Goal: Task Accomplishment & Management: Complete application form

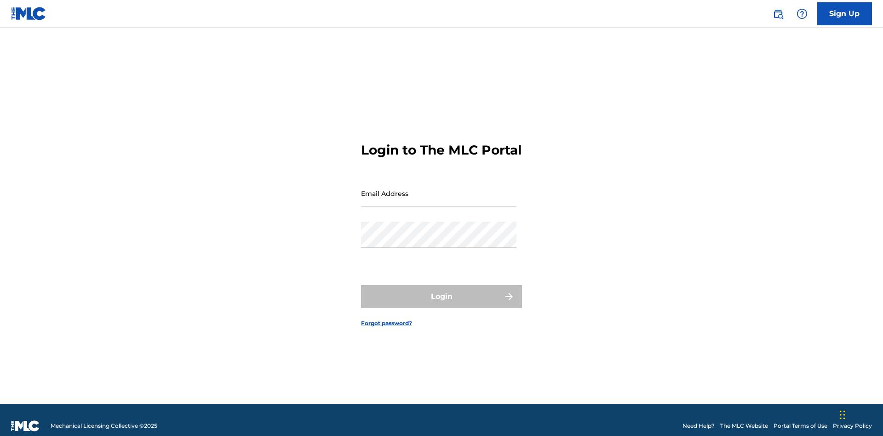
scroll to position [12, 0]
click at [439, 189] on input "Email Address" at bounding box center [438, 193] width 155 height 26
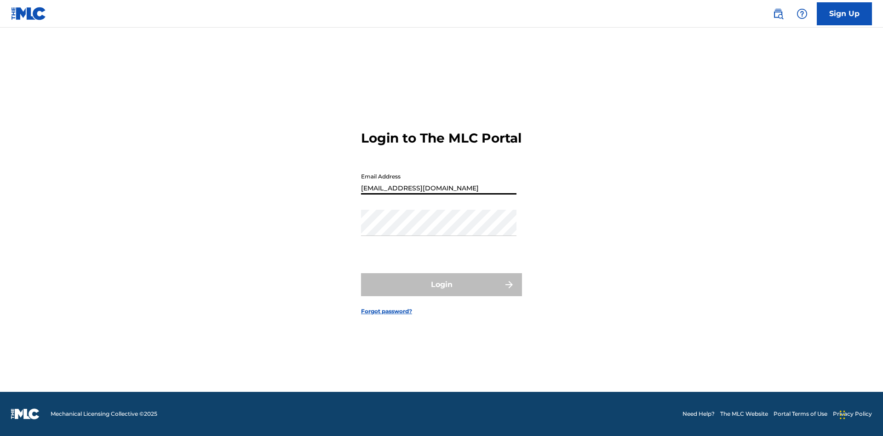
type input "[EMAIL_ADDRESS][DOMAIN_NAME]"
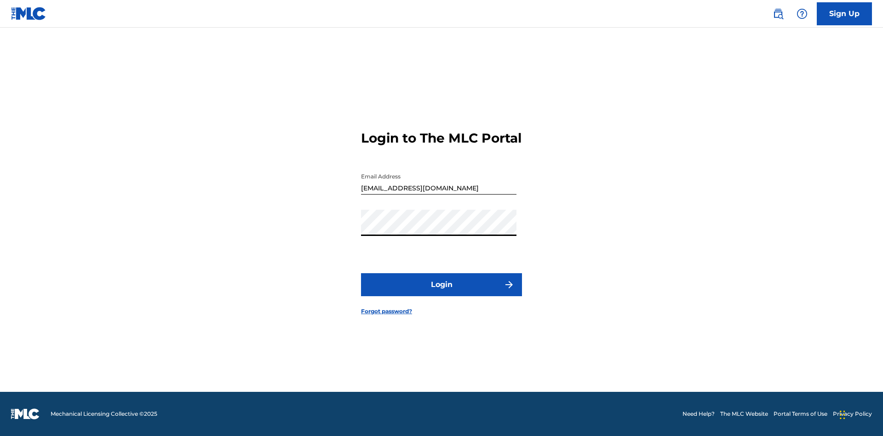
click at [441, 292] on button "Login" at bounding box center [441, 284] width 161 height 23
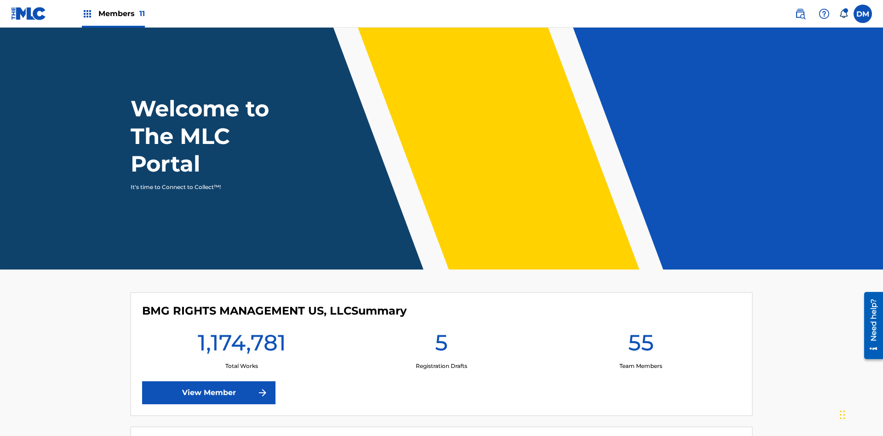
click at [113, 13] on span "Members 11" at bounding box center [121, 13] width 46 height 11
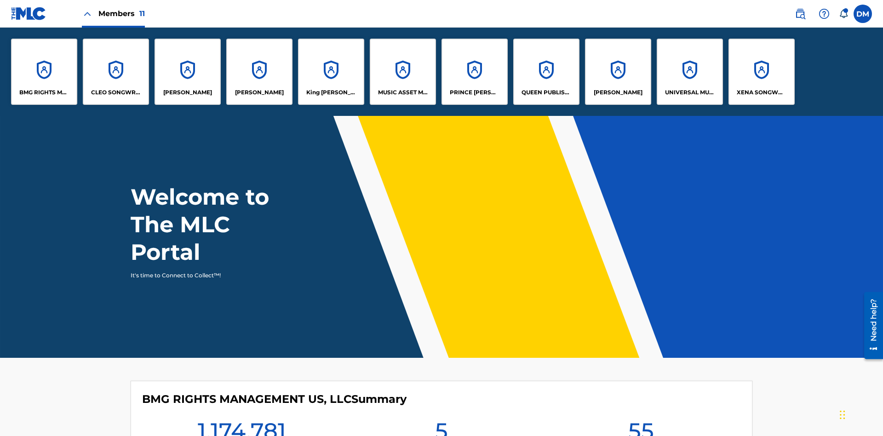
click at [689, 92] on p "UNIVERSAL MUSIC PUB GROUP" at bounding box center [690, 92] width 50 height 8
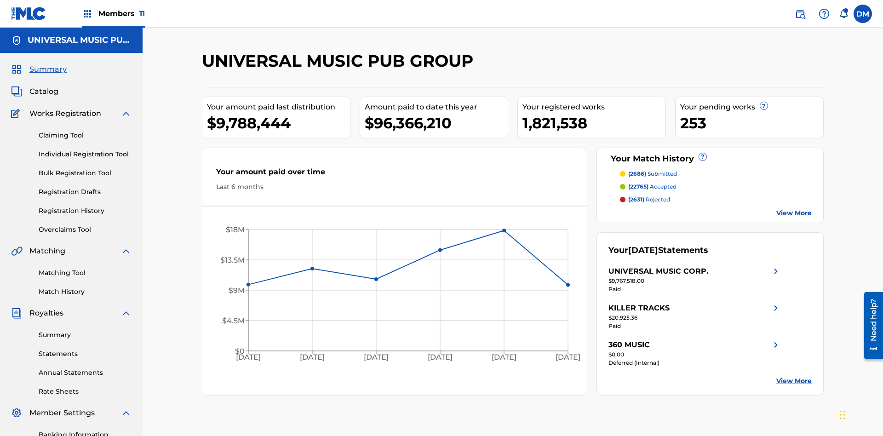
click at [85, 149] on link "Individual Registration Tool" at bounding box center [85, 154] width 93 height 10
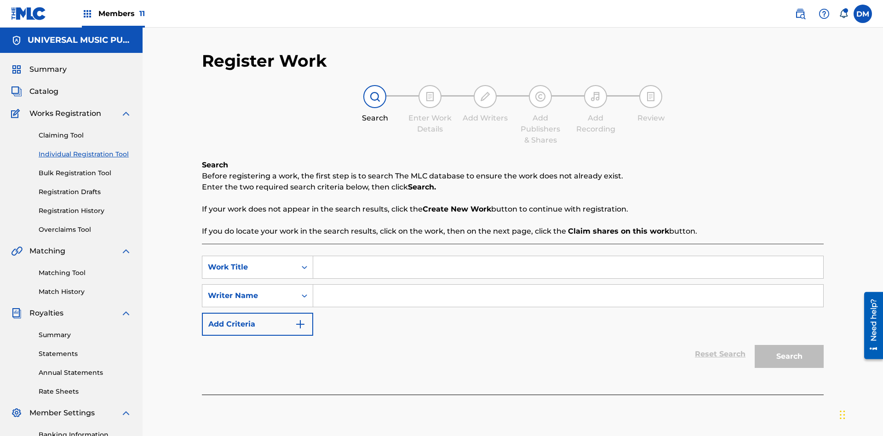
click at [568, 256] on input "Search Form" at bounding box center [568, 267] width 510 height 22
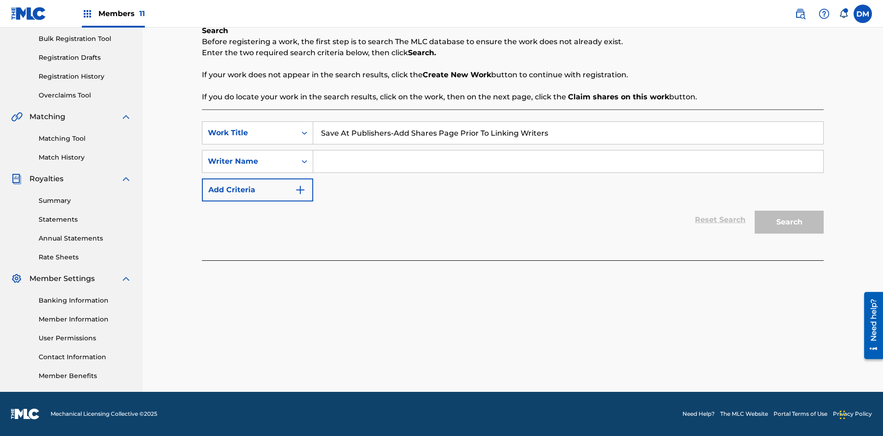
type input "Save At Publishers-Add Shares Page Prior To Linking Writers"
click at [568, 161] on input "Search Form" at bounding box center [568, 161] width 510 height 22
type input "QWERTYUIOP"
click at [789, 222] on button "Search" at bounding box center [789, 222] width 69 height 23
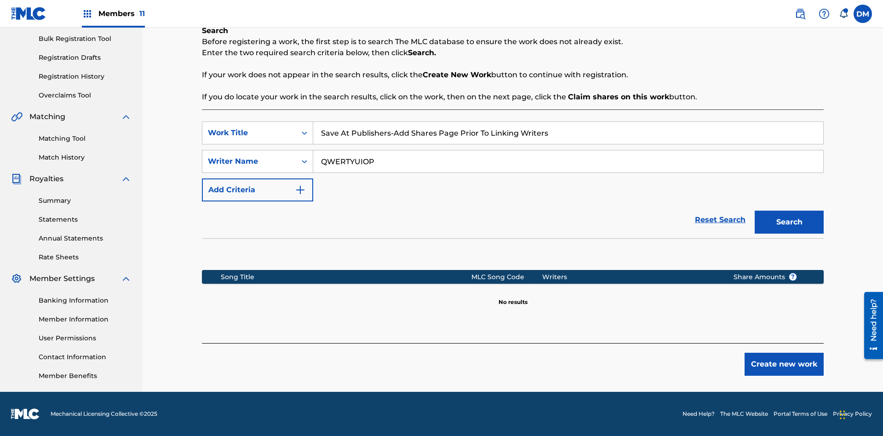
click at [784, 364] on button "Create new work" at bounding box center [784, 364] width 79 height 23
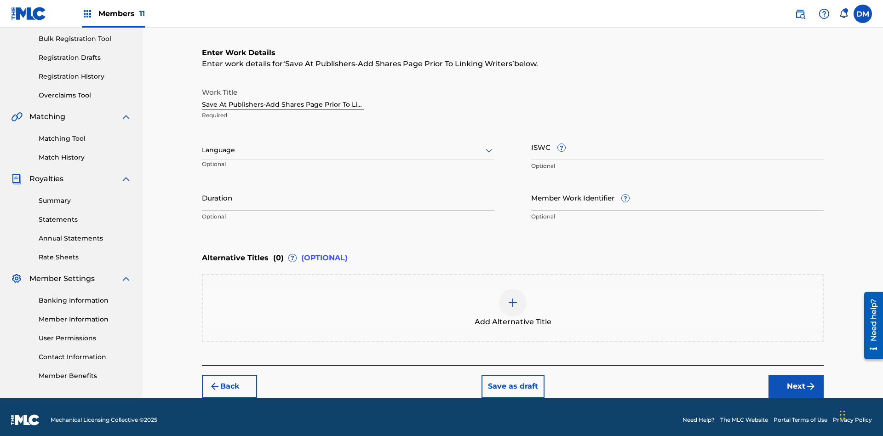
click at [348, 191] on input "Duration" at bounding box center [348, 197] width 292 height 26
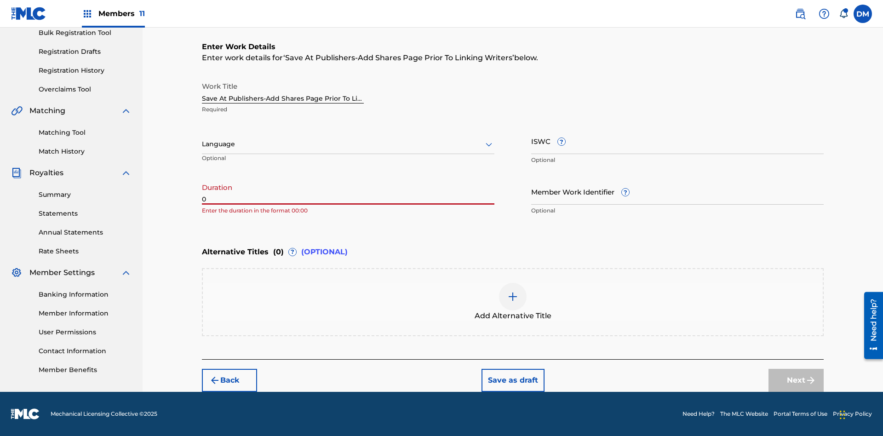
click at [348, 191] on input "0" at bounding box center [348, 191] width 292 height 26
type input "00:00"
click at [489, 144] on icon at bounding box center [488, 144] width 11 height 11
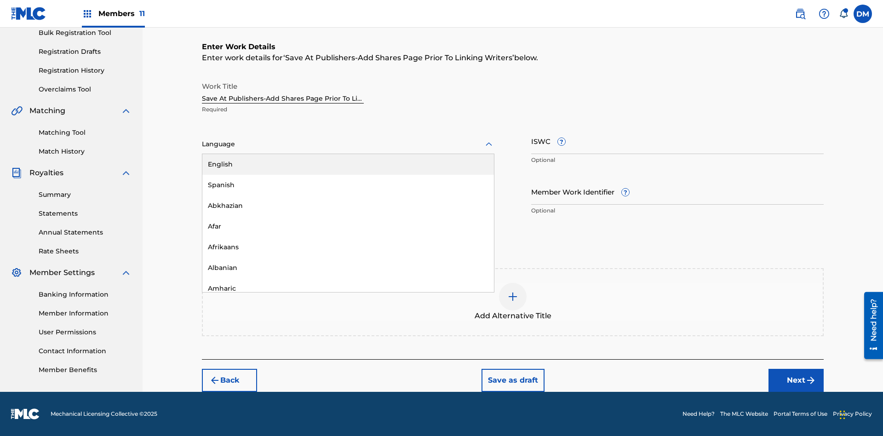
click at [348, 226] on div "Afar" at bounding box center [348, 226] width 292 height 21
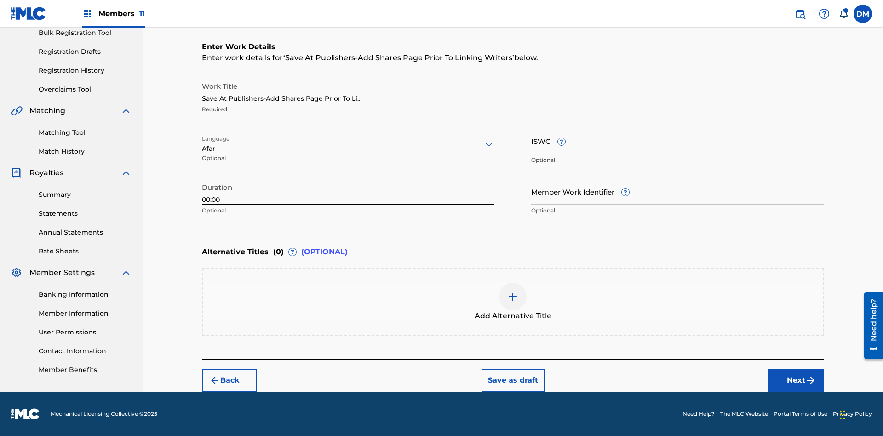
click at [677, 191] on input "Member Work Identifier ?" at bounding box center [677, 191] width 292 height 26
type input "[PHONE_NUMBER]"
click at [677, 141] on input "ISWC ?" at bounding box center [677, 141] width 292 height 26
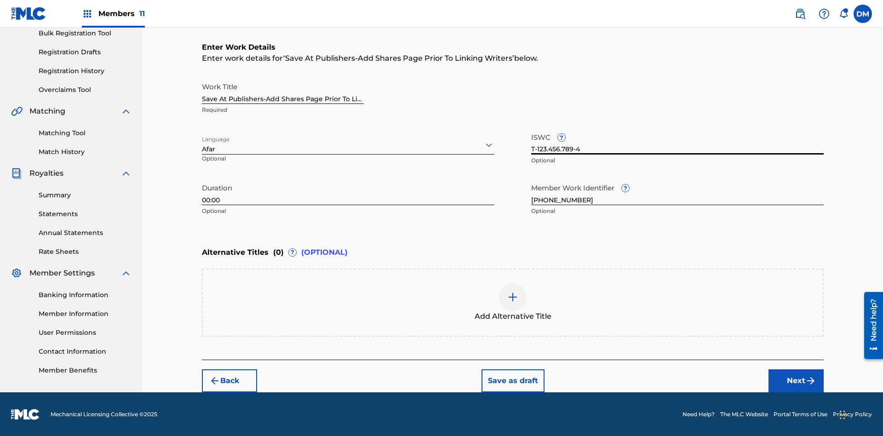
type input "T-123.456.789-4"
click at [513, 302] on img at bounding box center [512, 297] width 11 height 11
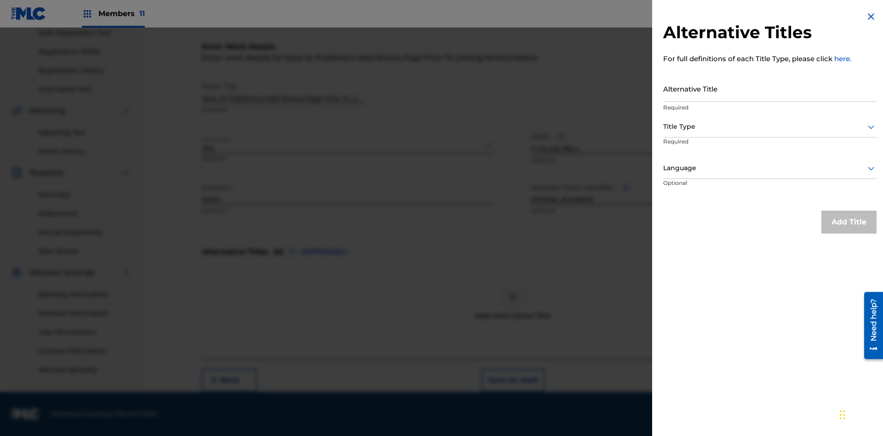
click at [770, 88] on input "Alternative Title" at bounding box center [769, 88] width 213 height 26
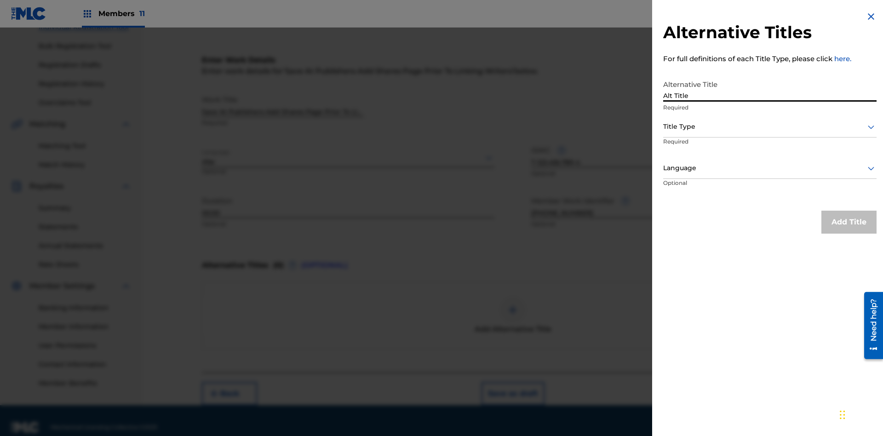
type input "Alt Title"
click at [770, 126] on div at bounding box center [769, 126] width 213 height 11
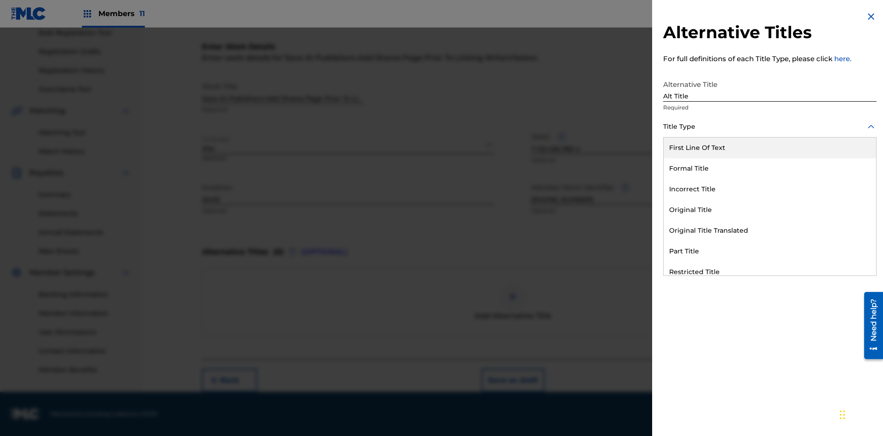
click at [770, 210] on div "Original Title" at bounding box center [770, 210] width 212 height 21
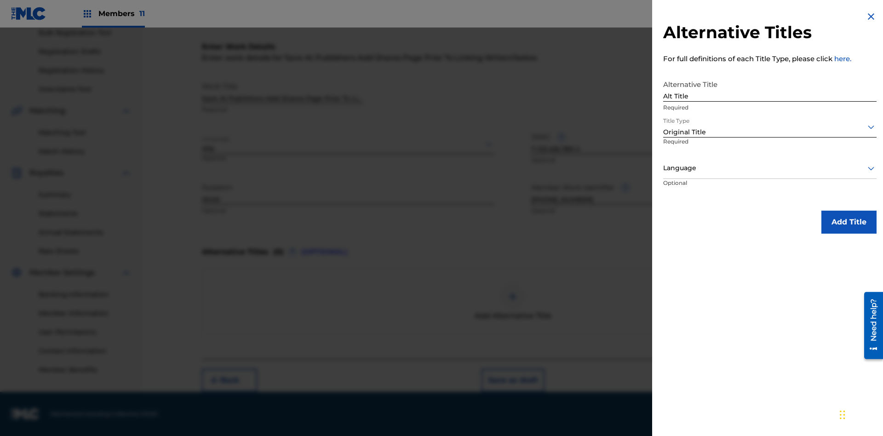
click at [770, 168] on div at bounding box center [769, 167] width 213 height 11
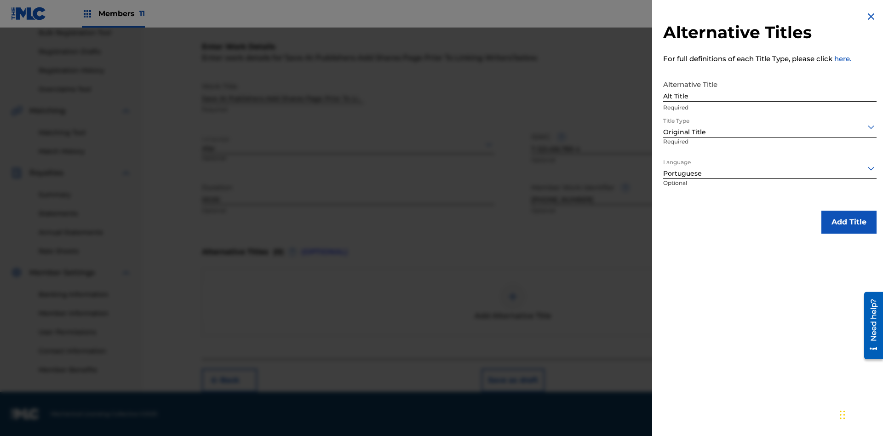
click at [849, 222] on button "Add Title" at bounding box center [848, 222] width 55 height 23
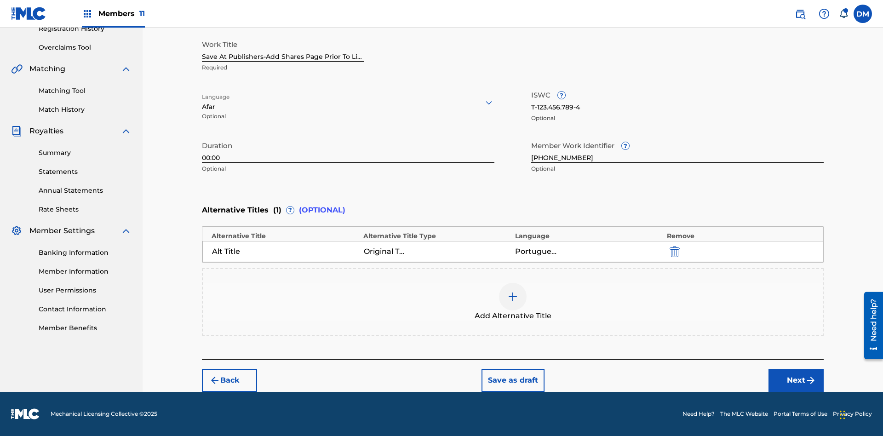
click at [796, 380] on button "Next" at bounding box center [795, 380] width 55 height 23
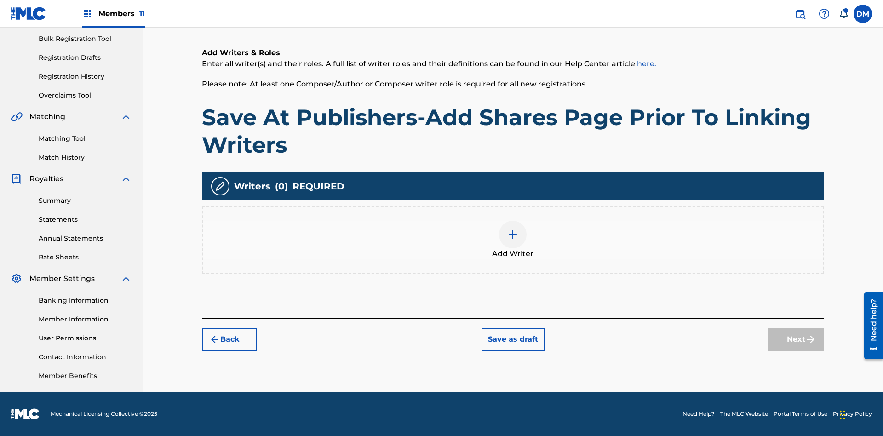
scroll to position [134, 0]
click at [513, 240] on img at bounding box center [512, 234] width 11 height 11
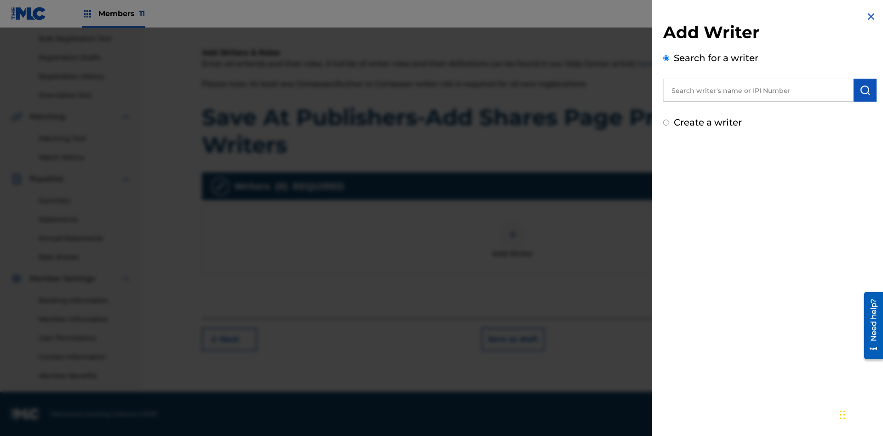
click at [758, 90] on input "text" at bounding box center [758, 90] width 190 height 23
type input "[PERSON_NAME]"
click at [865, 90] on img "submit" at bounding box center [864, 90] width 11 height 11
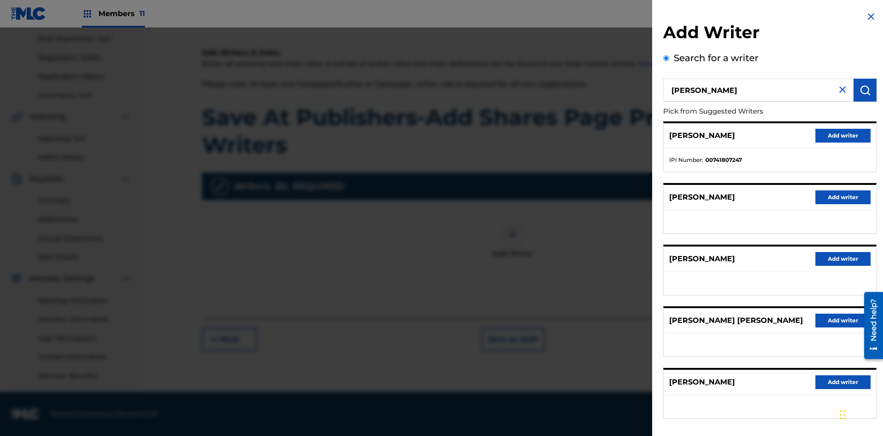
click at [843, 135] on button "Add writer" at bounding box center [842, 136] width 55 height 14
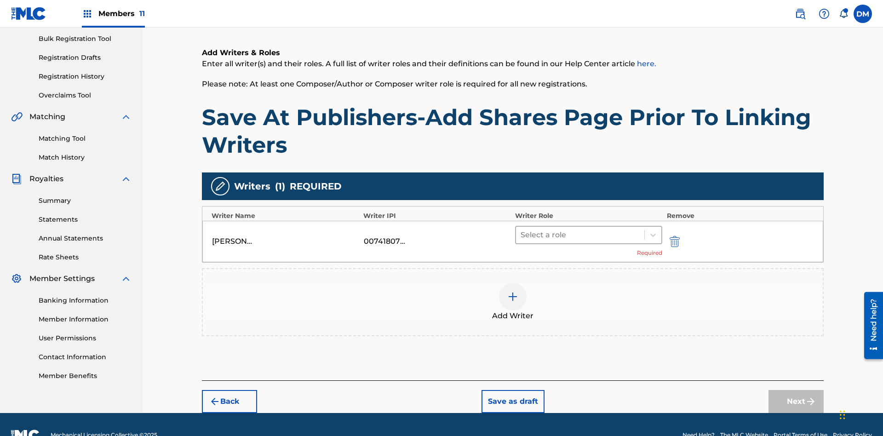
click at [521, 229] on input "text" at bounding box center [522, 234] width 2 height 11
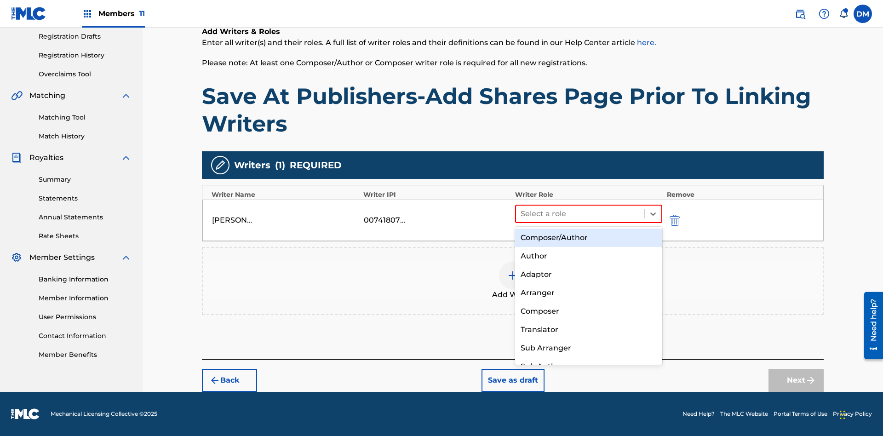
click at [588, 311] on div "Composer" at bounding box center [588, 311] width 147 height 18
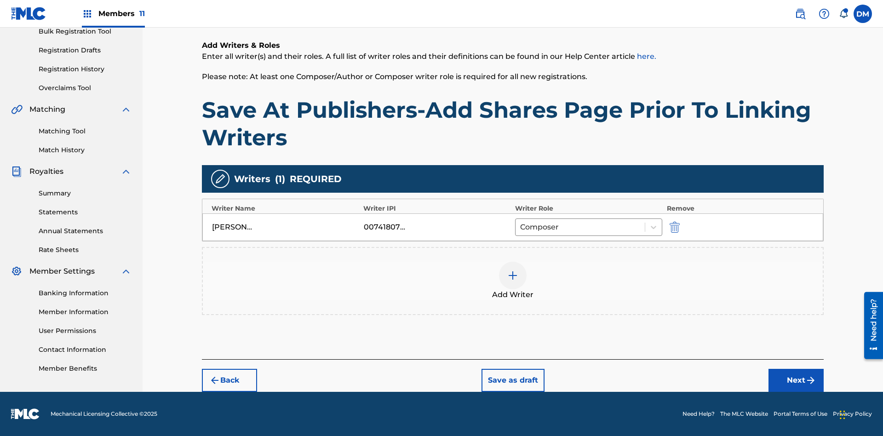
scroll to position [142, 0]
click at [796, 380] on button "Next" at bounding box center [795, 380] width 55 height 23
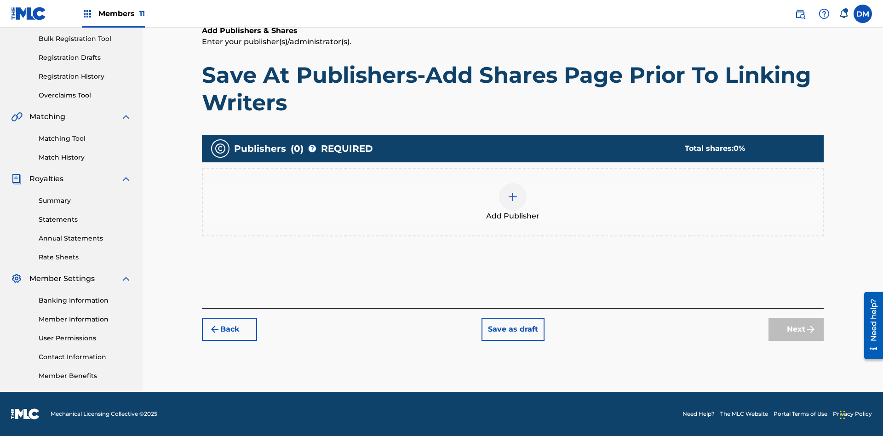
click at [513, 196] on img at bounding box center [512, 196] width 11 height 11
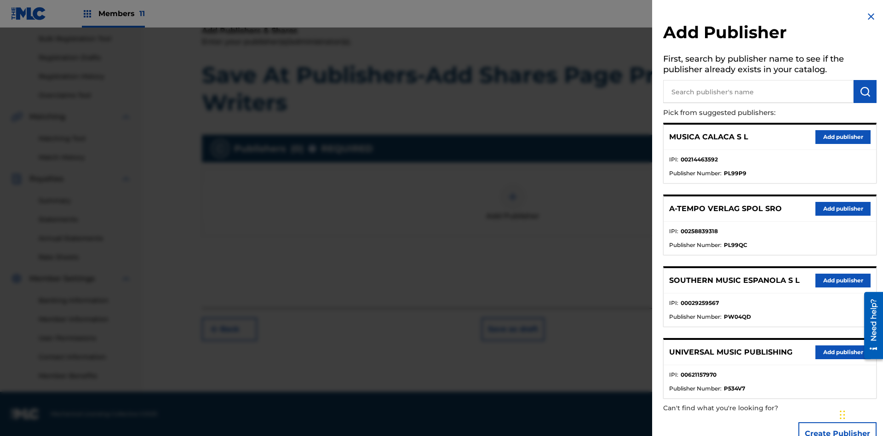
click at [758, 92] on input "text" at bounding box center [758, 91] width 190 height 23
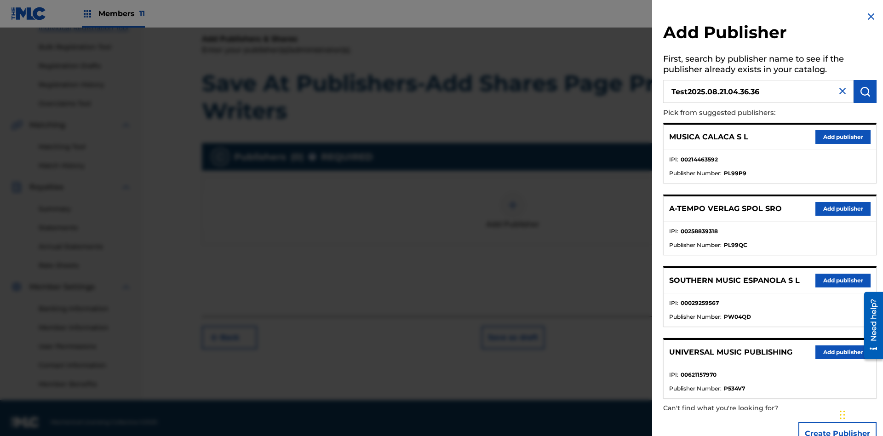
scroll to position [134, 0]
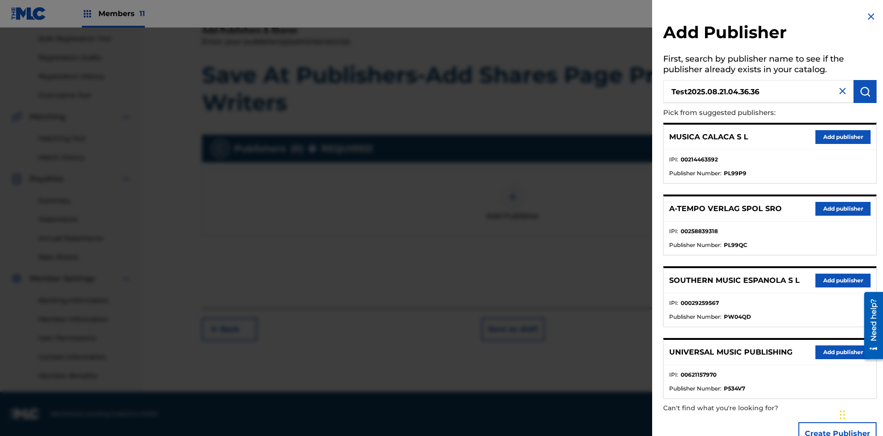
type input "Test2025.08.21.04.36.36"
click at [865, 92] on img "submit" at bounding box center [864, 91] width 11 height 11
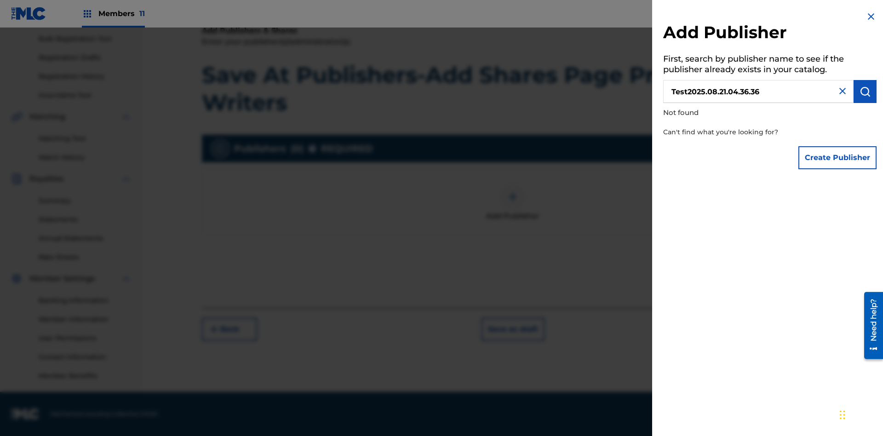
click at [838, 157] on button "Create Publisher" at bounding box center [837, 157] width 78 height 23
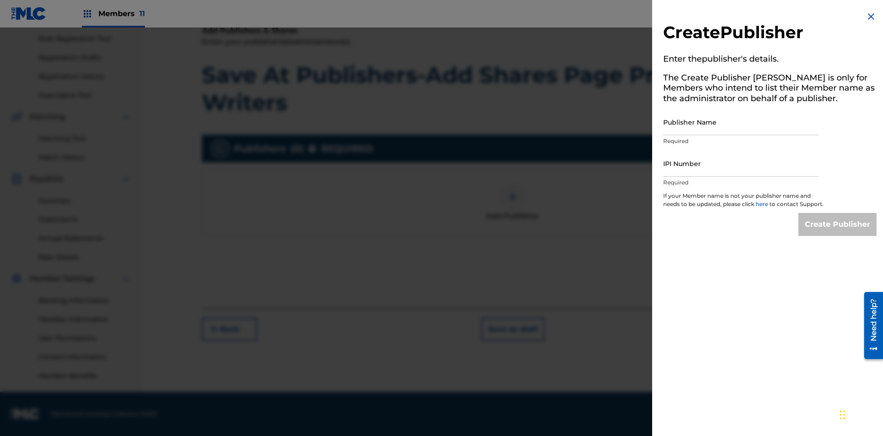
click at [741, 122] on input "Publisher Name" at bounding box center [740, 122] width 155 height 26
type input "Test2025.08.21.04.36.40"
click at [741, 163] on input "IPI Number" at bounding box center [740, 163] width 155 height 26
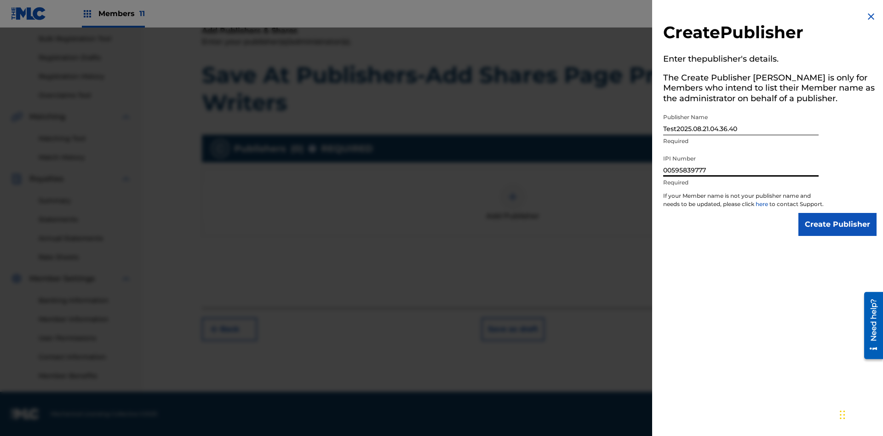
click at [838, 233] on input "Create Publisher" at bounding box center [837, 224] width 78 height 23
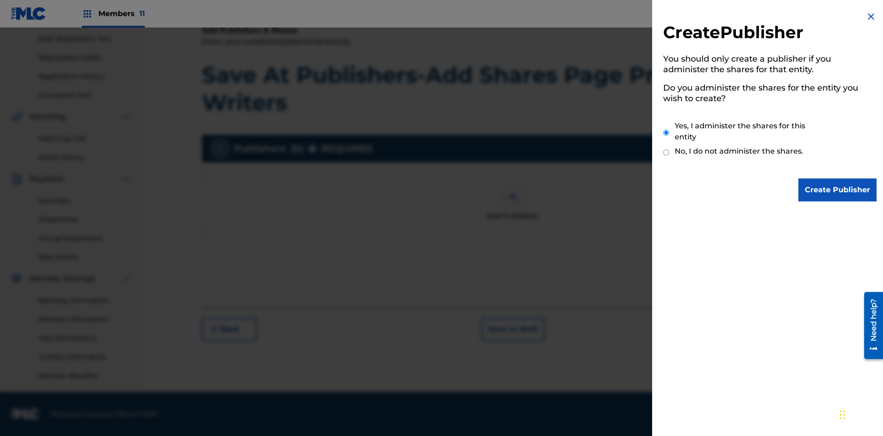
click at [666, 132] on input "Yes, I administer the shares for this entity" at bounding box center [666, 133] width 6 height 20
click at [838, 190] on input "Create Publisher" at bounding box center [837, 189] width 78 height 23
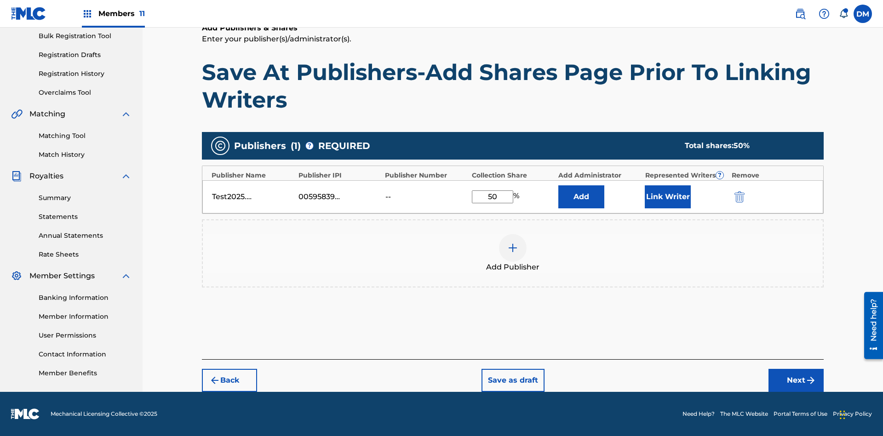
type input "50"
click at [668, 196] on button "Link Writer" at bounding box center [668, 196] width 46 height 23
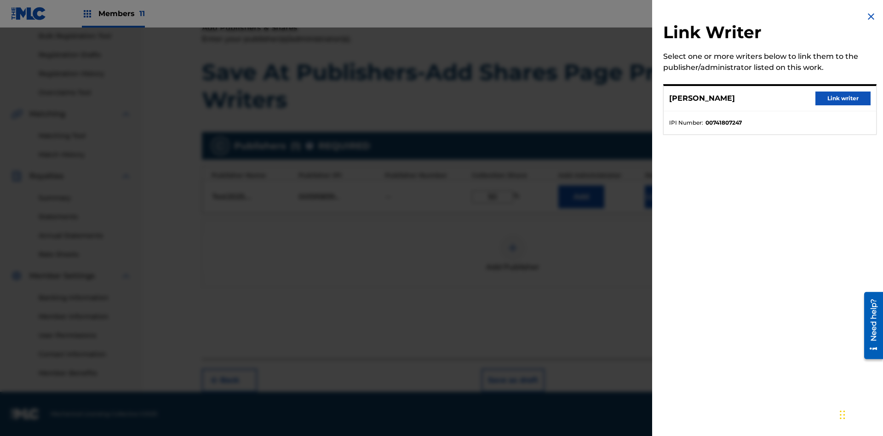
click at [843, 98] on button "Link writer" at bounding box center [842, 99] width 55 height 14
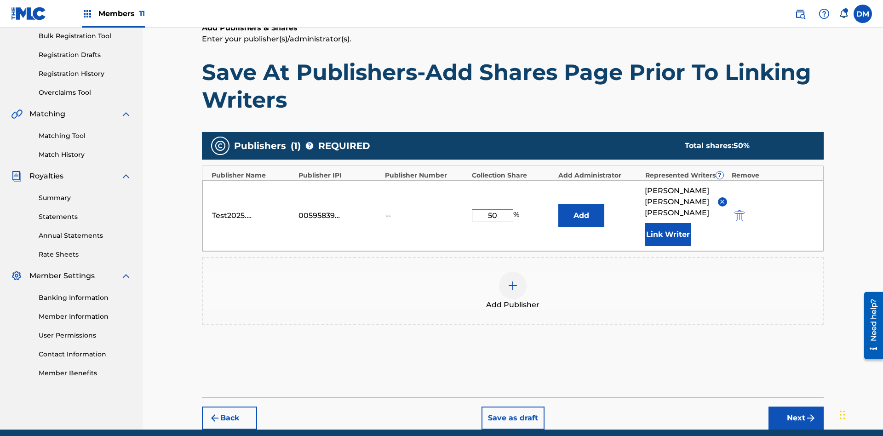
click at [668, 223] on button "Link Writer" at bounding box center [668, 234] width 46 height 23
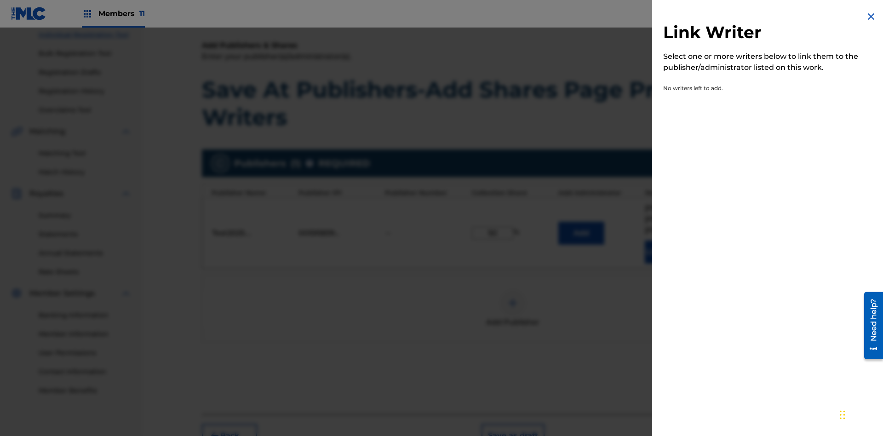
click at [871, 17] on img at bounding box center [870, 16] width 11 height 11
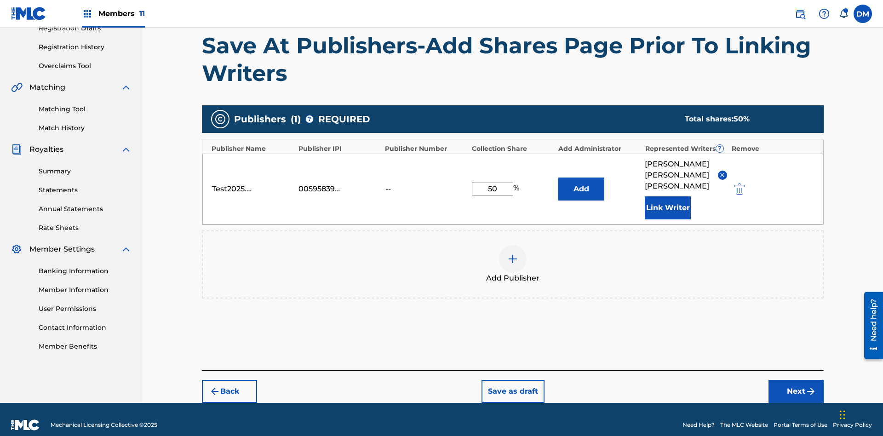
click at [581, 183] on button "Add" at bounding box center [581, 189] width 46 height 23
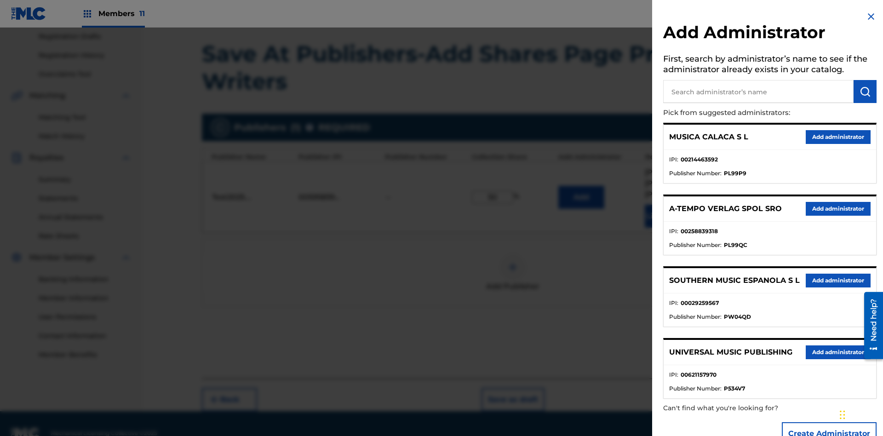
click at [758, 92] on input "text" at bounding box center [758, 91] width 190 height 23
type input "Test2025.08.21.04.37.00"
click at [865, 92] on img "submit" at bounding box center [864, 91] width 11 height 11
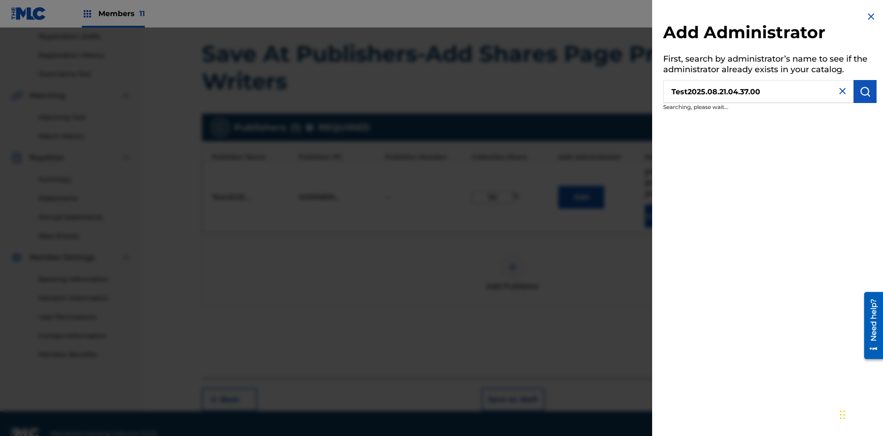
scroll to position [164, 0]
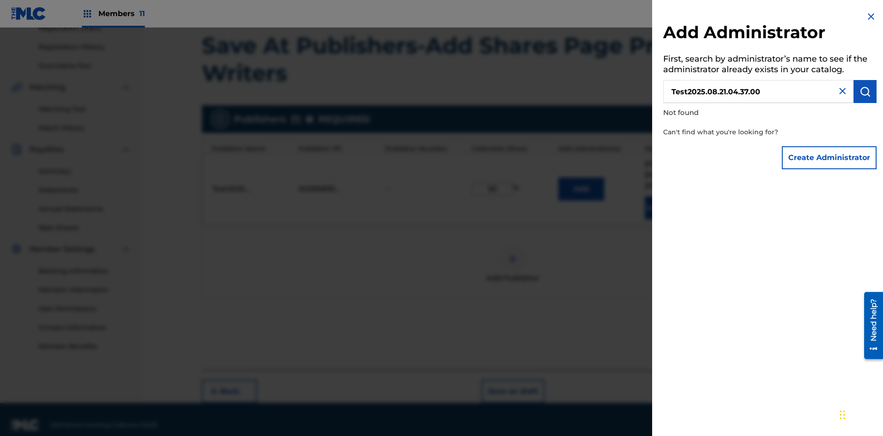
click at [830, 157] on button "Create Administrator" at bounding box center [829, 157] width 95 height 23
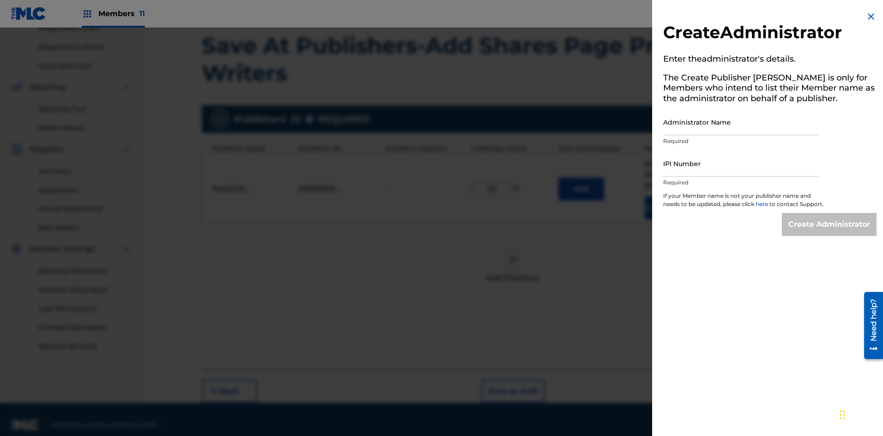
click at [741, 122] on input "Administrator Name" at bounding box center [740, 122] width 155 height 26
type input "Test2025.08.21.04.37.04"
click at [741, 163] on input "IPI Number" at bounding box center [740, 163] width 155 height 26
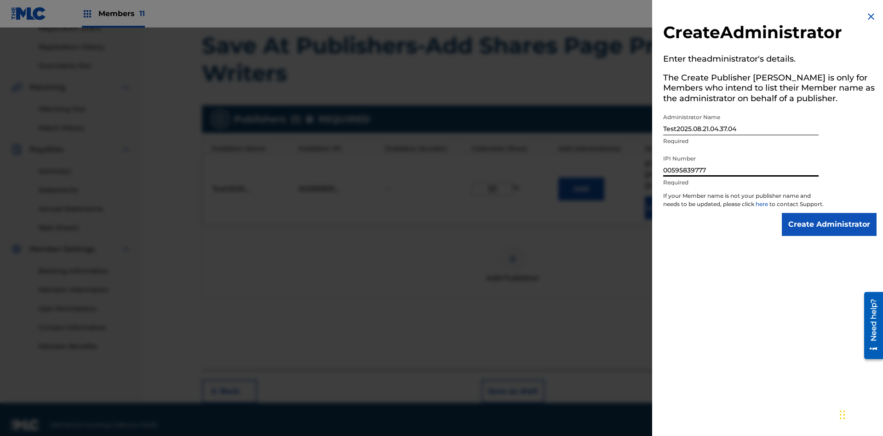
type input "00595839777"
click at [830, 233] on input "Create Administrator" at bounding box center [829, 224] width 95 height 23
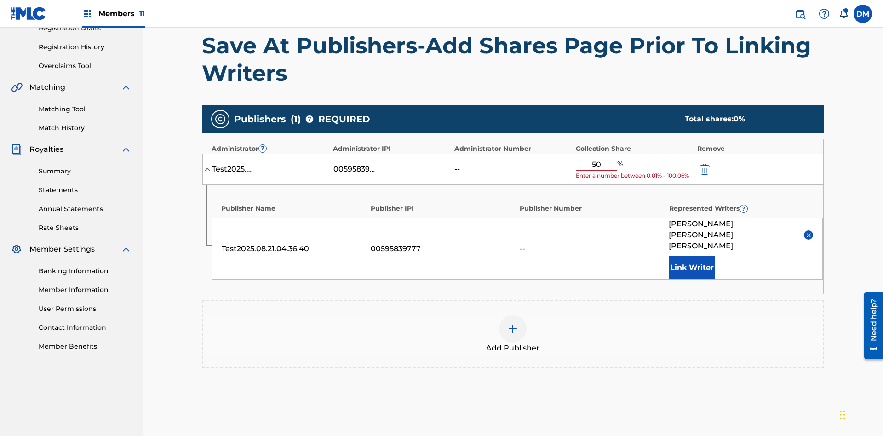
scroll to position [214, 0]
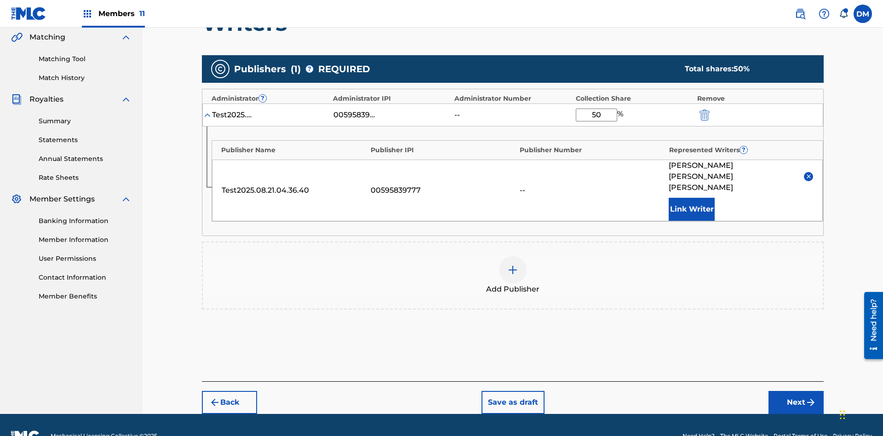
type input "50"
click at [512, 391] on button "Save as draft" at bounding box center [512, 402] width 63 height 23
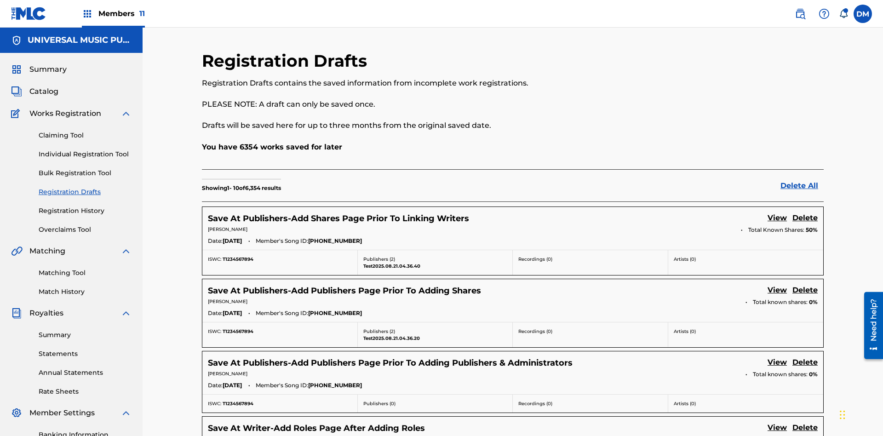
click at [777, 212] on link "View" at bounding box center [777, 218] width 19 height 12
